Goal: Task Accomplishment & Management: Manage account settings

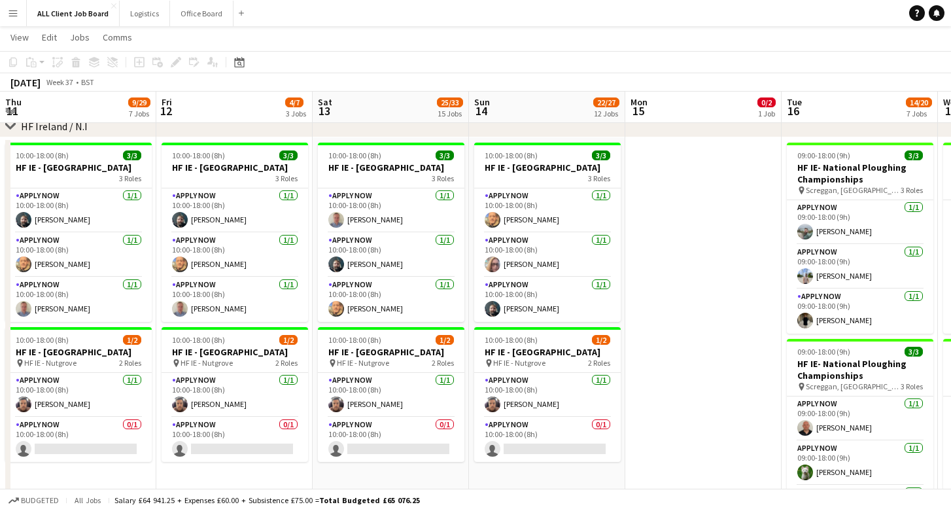
scroll to position [0, 530]
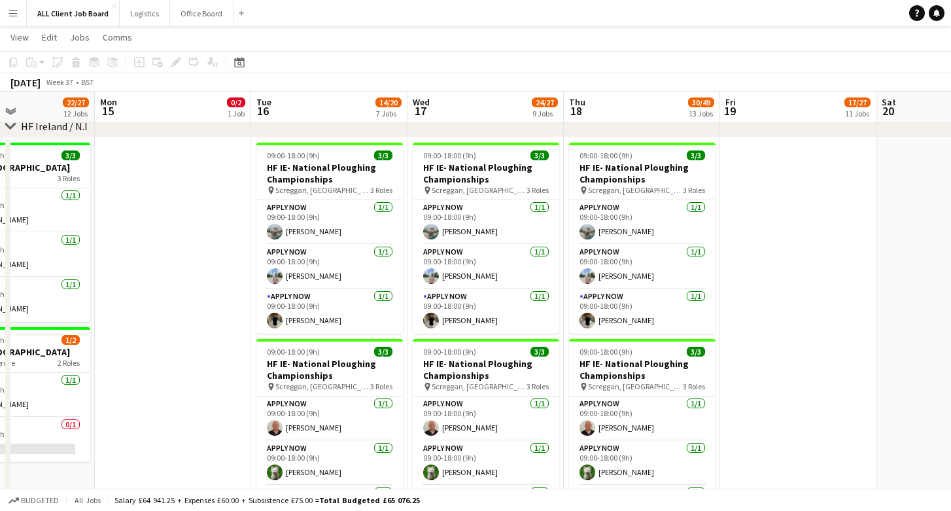
click at [14, 9] on app-icon "Menu" at bounding box center [13, 13] width 10 height 10
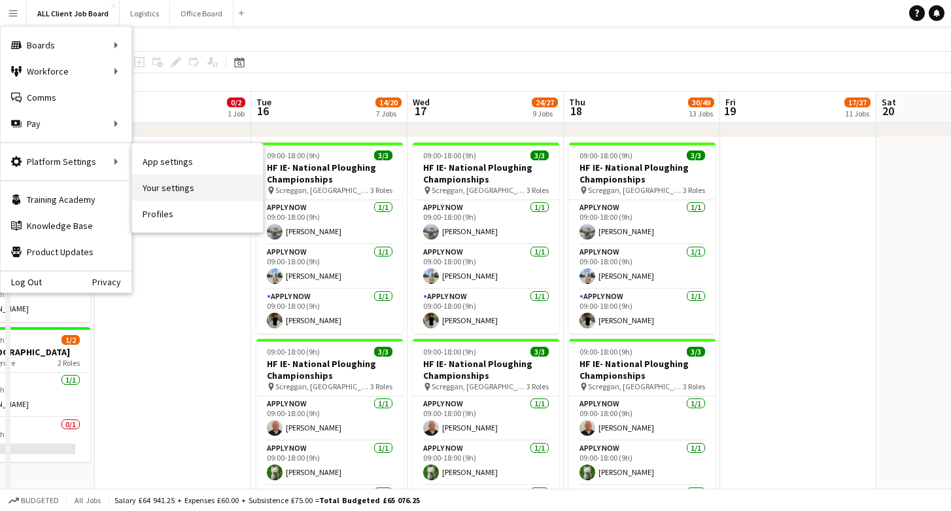
click at [192, 179] on link "Your settings" at bounding box center [197, 188] width 131 height 26
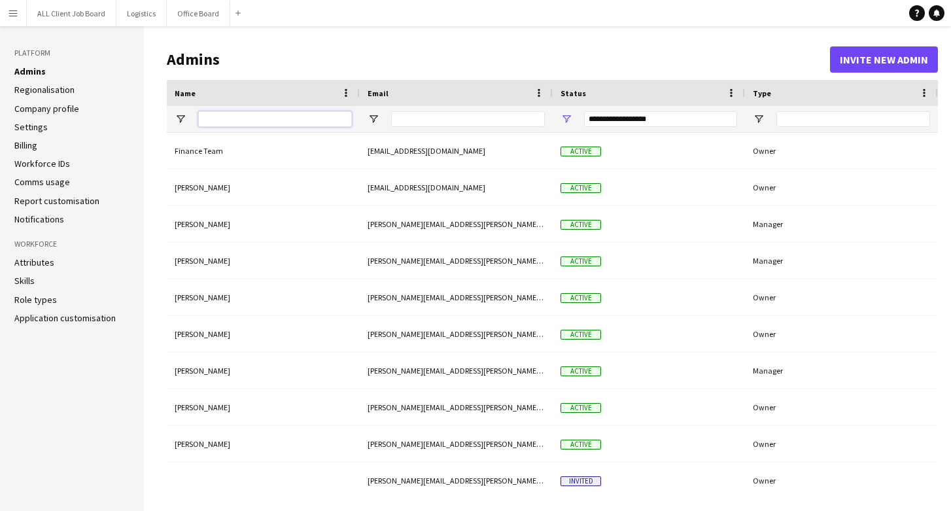
click at [235, 119] on input "Name Filter Input" at bounding box center [275, 119] width 154 height 16
type input "*"
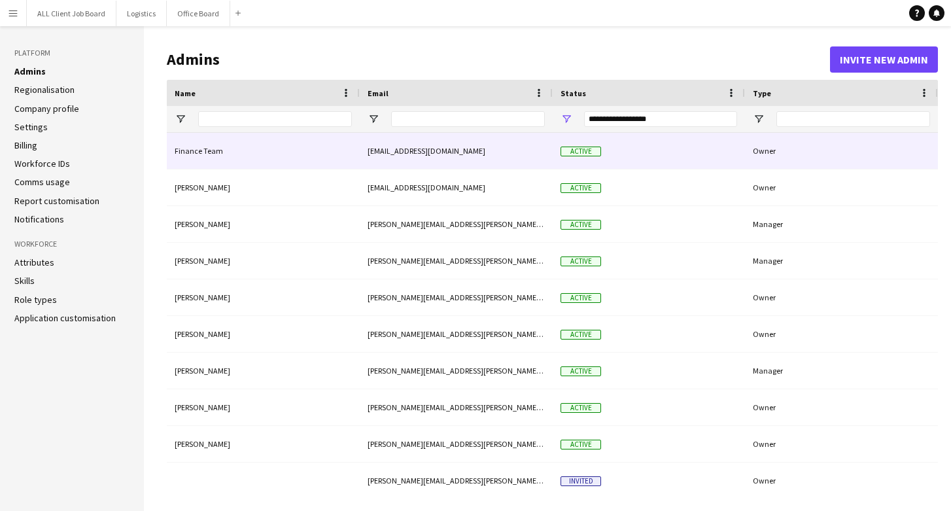
click at [669, 126] on div "**********" at bounding box center [660, 119] width 153 height 16
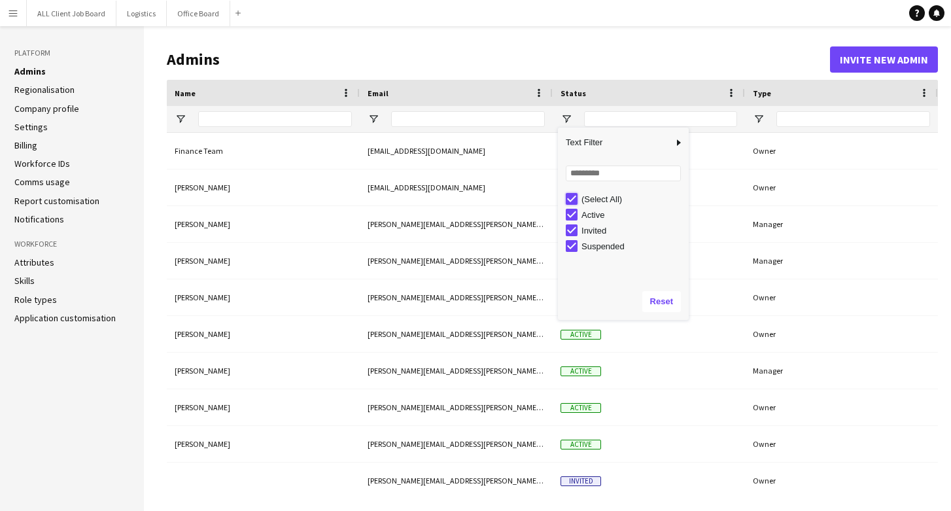
type input "***"
click at [704, 86] on div "Status" at bounding box center [641, 93] width 161 height 20
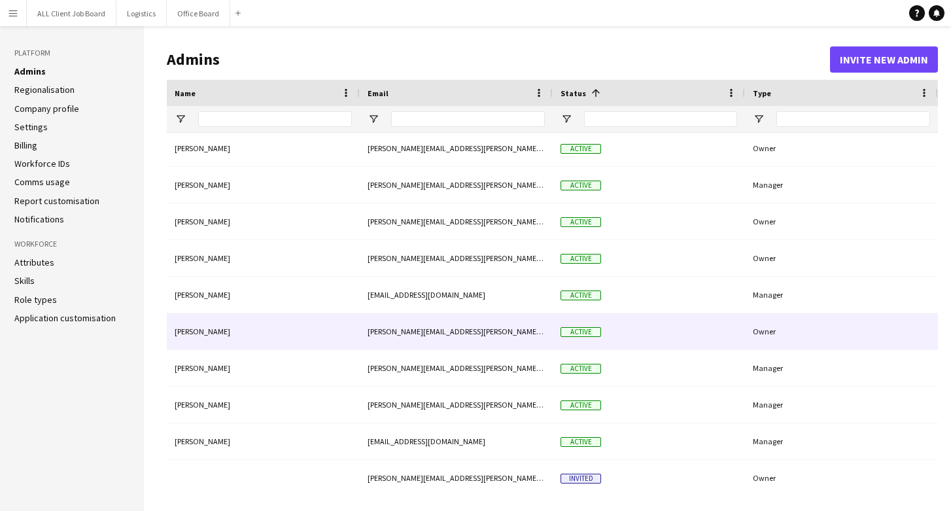
scroll to position [228, 0]
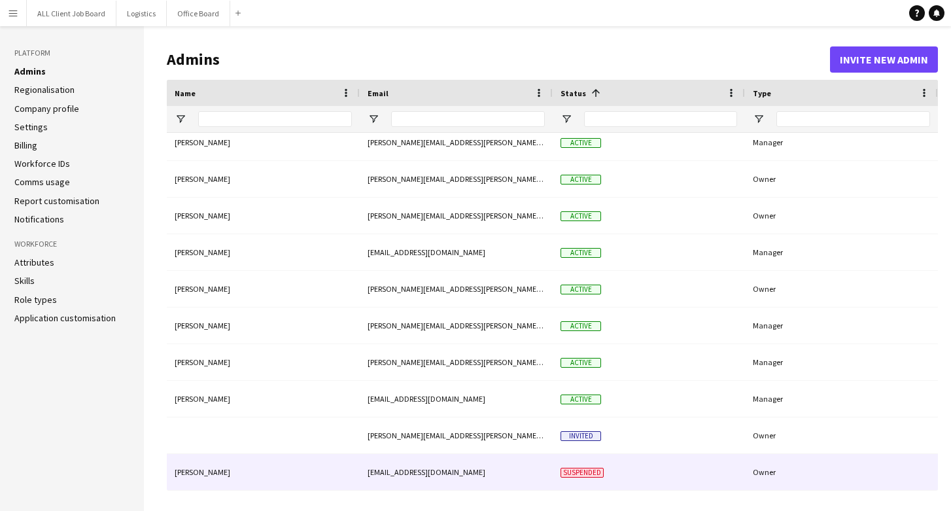
click at [473, 469] on div "ops@croci.co" at bounding box center [456, 472] width 193 height 36
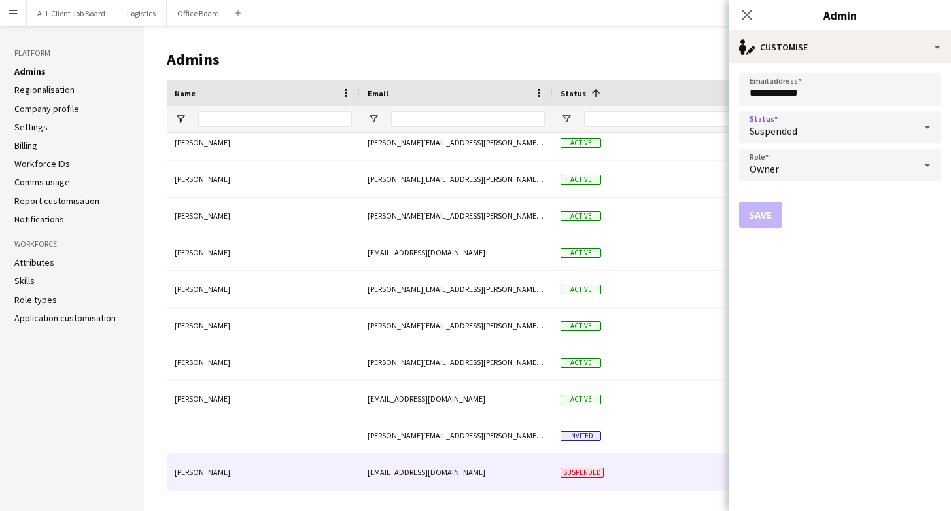
click at [840, 124] on div "Suspended" at bounding box center [826, 126] width 175 height 31
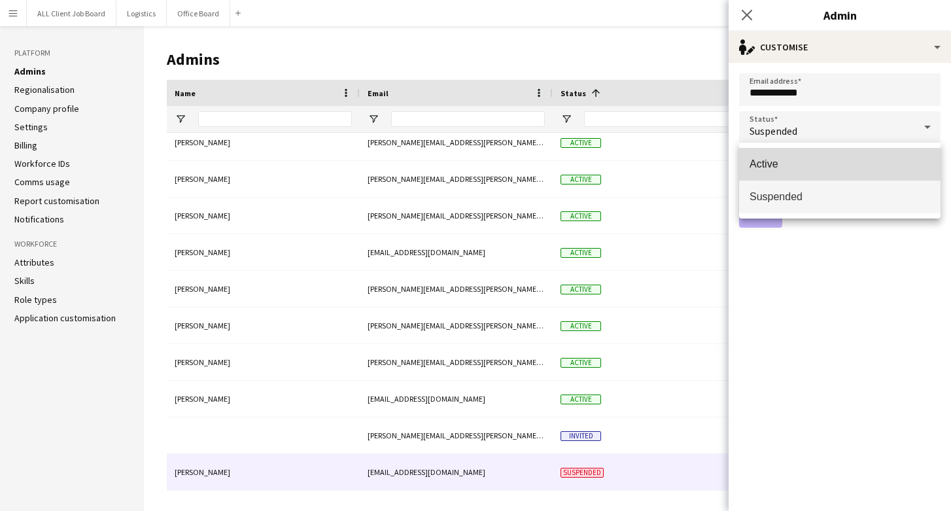
click at [811, 162] on span "Active" at bounding box center [840, 164] width 181 height 12
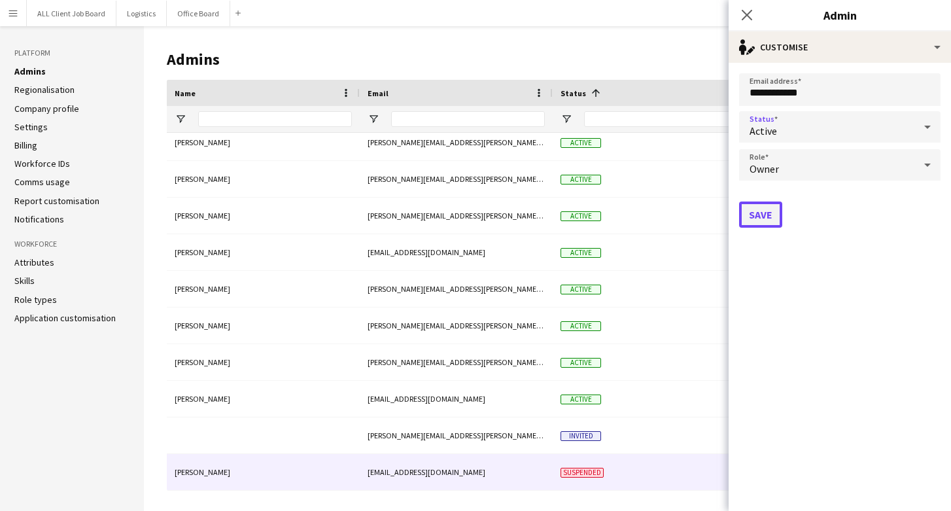
click at [757, 215] on button "Save" at bounding box center [760, 214] width 43 height 26
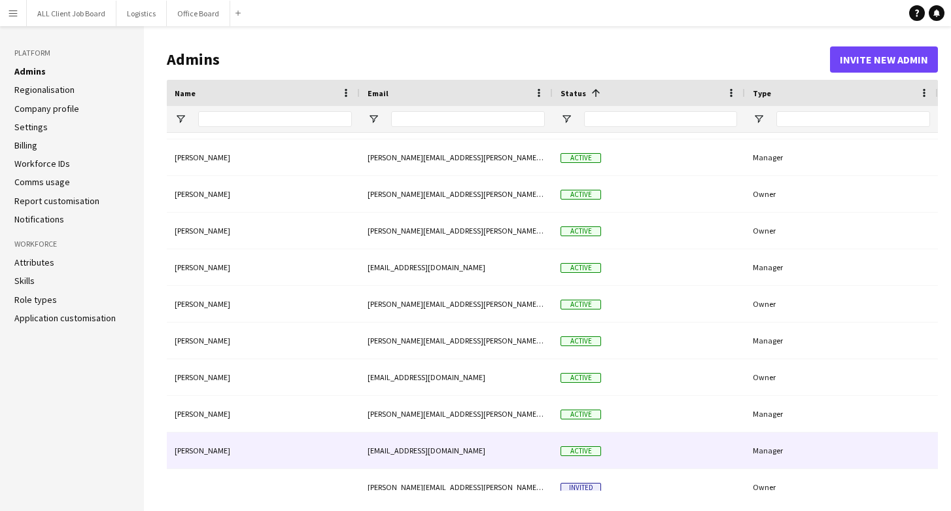
scroll to position [215, 0]
